Goal: Task Accomplishment & Management: Manage account settings

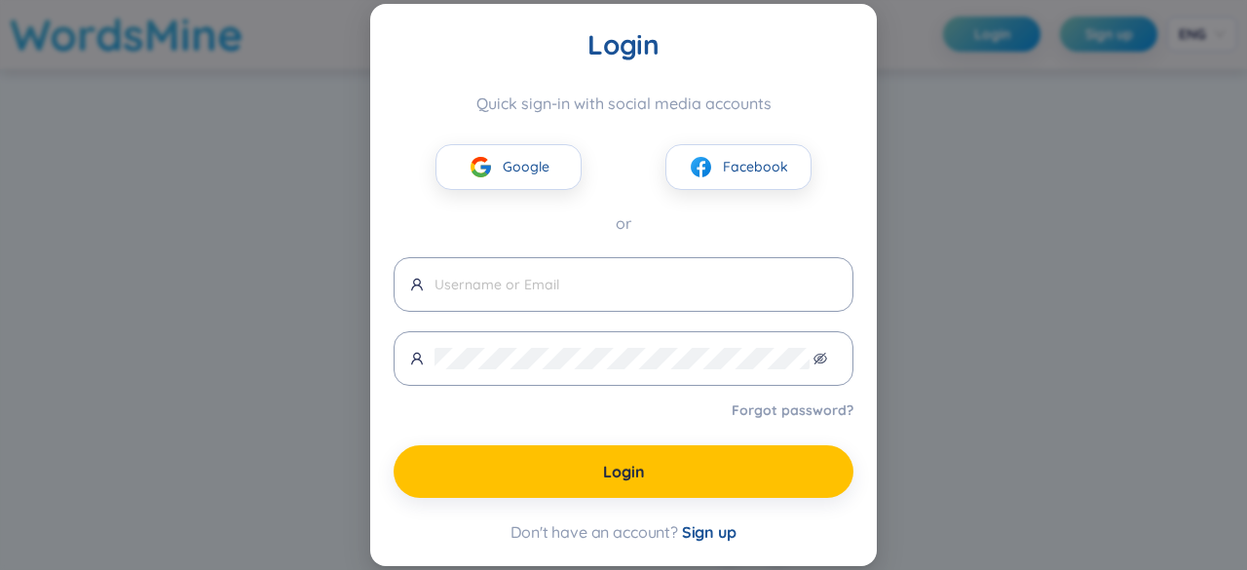
click at [939, 453] on div "Login Quick sign-in with social media accounts Google Facebook or Forgot passwo…" at bounding box center [623, 285] width 1247 height 570
click at [987, 343] on div "Login Quick sign-in with social media accounts Google Facebook or Forgot passwo…" at bounding box center [623, 285] width 1247 height 570
click at [349, 237] on div "Login Quick sign-in with social media accounts Google Facebook or Forgot passwo…" at bounding box center [623, 285] width 1247 height 570
click at [702, 534] on span "Sign up" at bounding box center [709, 531] width 55 height 19
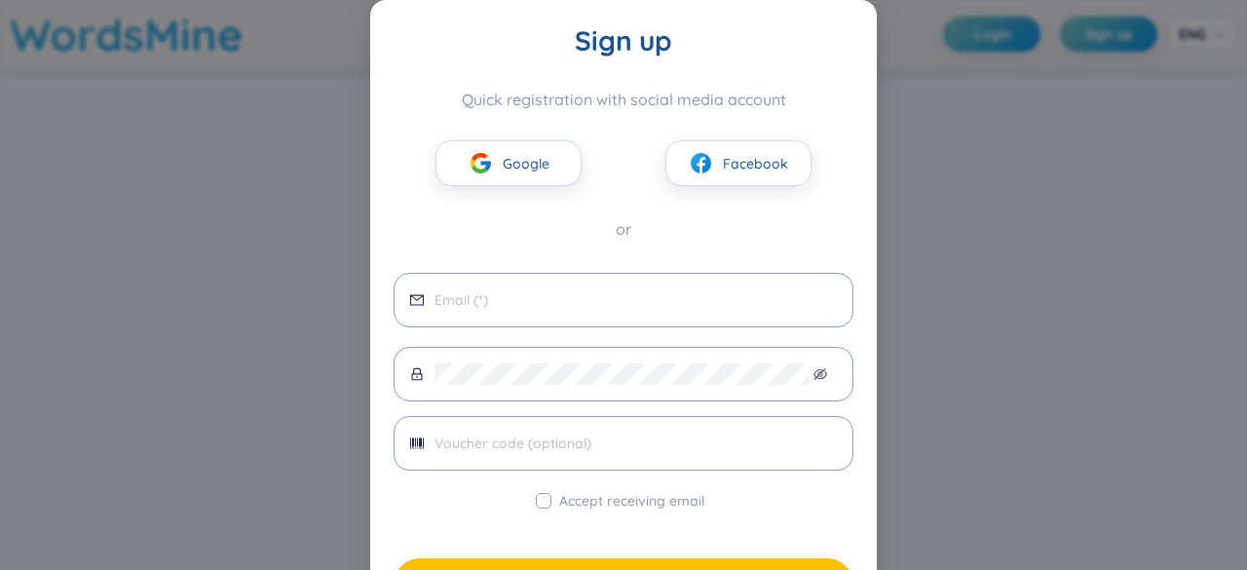
click at [1016, 373] on div "Sign up Quick registration with social media account Google Facebook or Accept …" at bounding box center [623, 285] width 1247 height 570
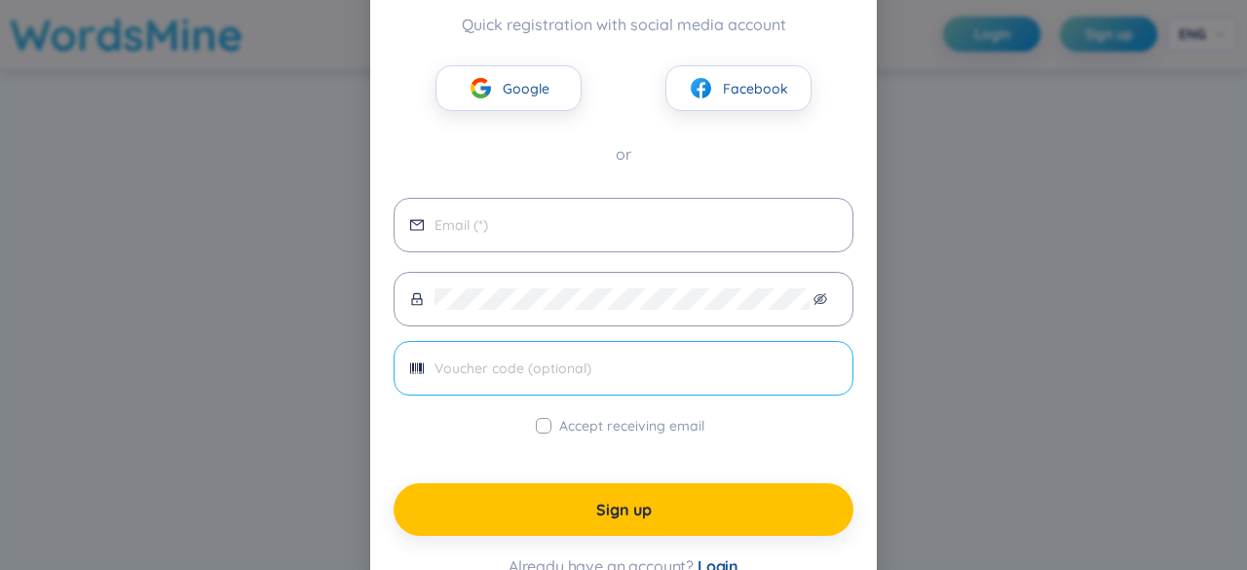
scroll to position [130, 0]
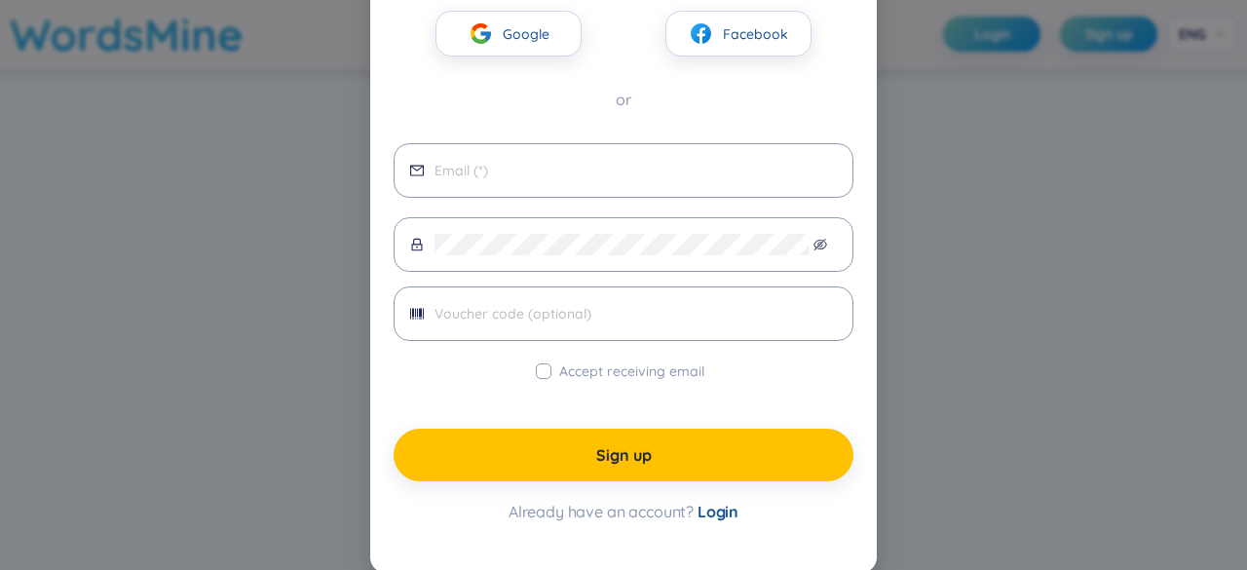
click at [1129, 372] on div "Sign up Quick registration with social media account Google Facebook or Accept …" at bounding box center [623, 285] width 1247 height 570
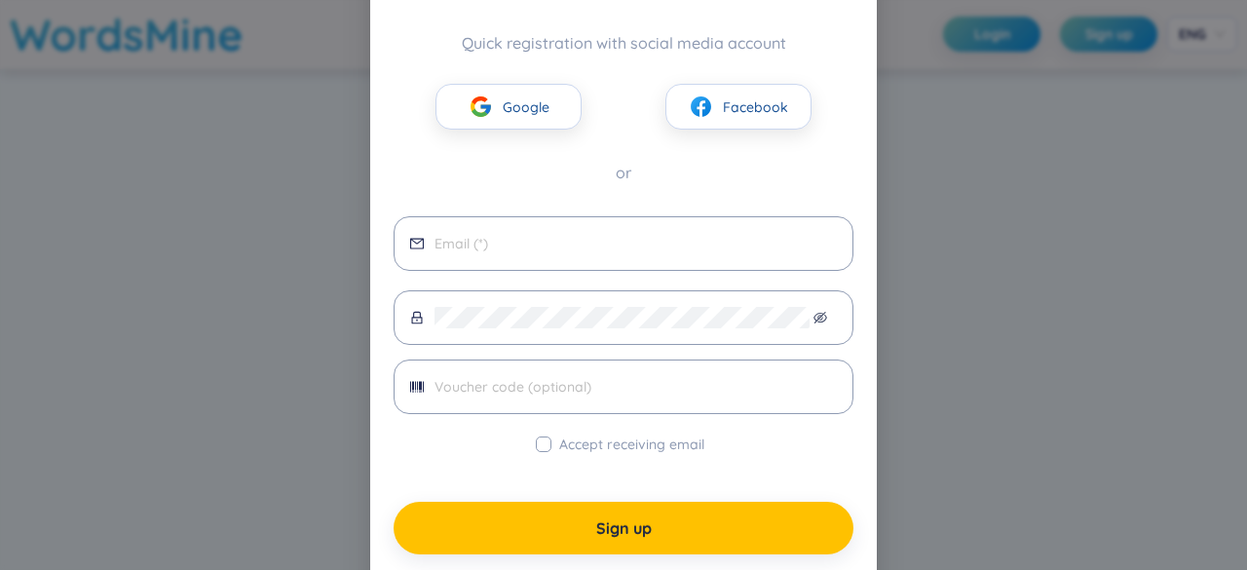
scroll to position [0, 0]
